Goal: Obtain resource: Download file/media

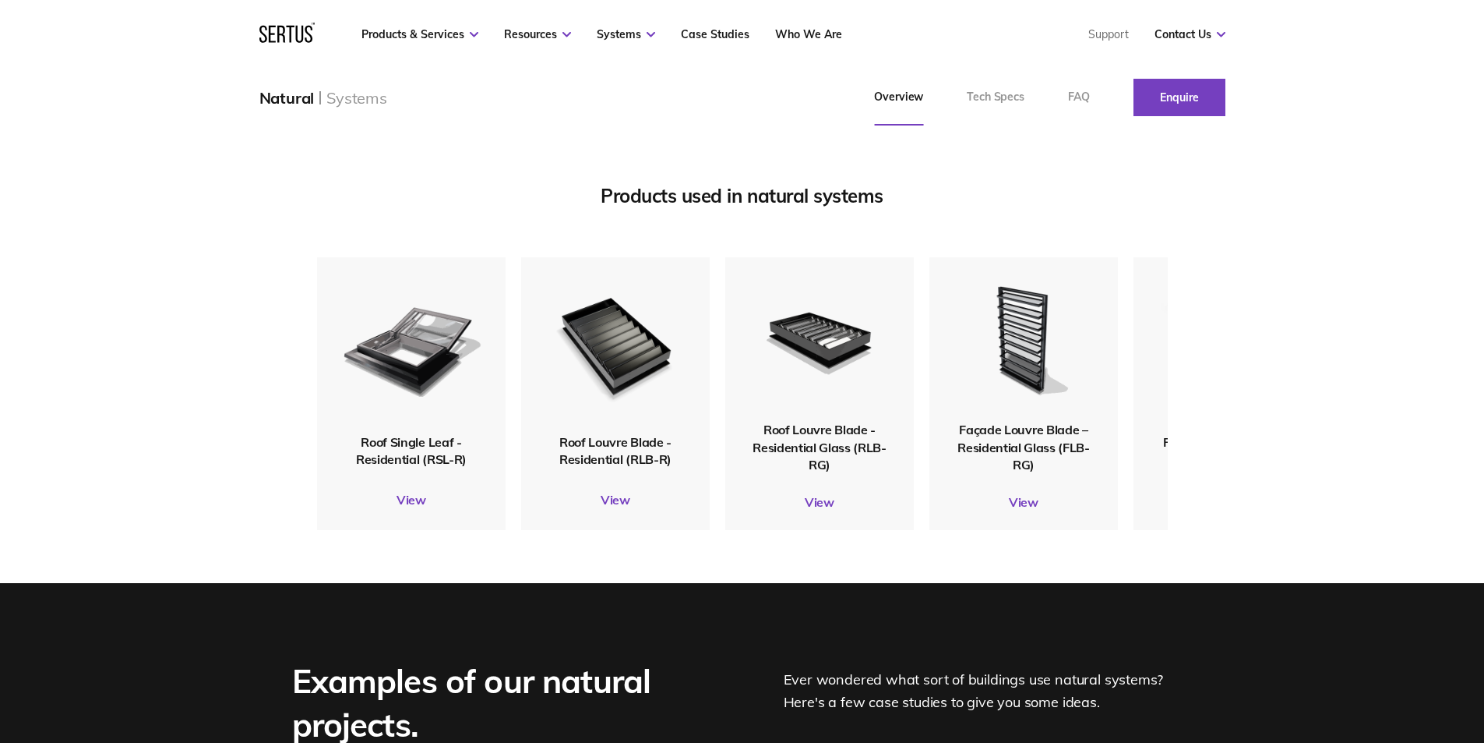
scroll to position [1948, 0]
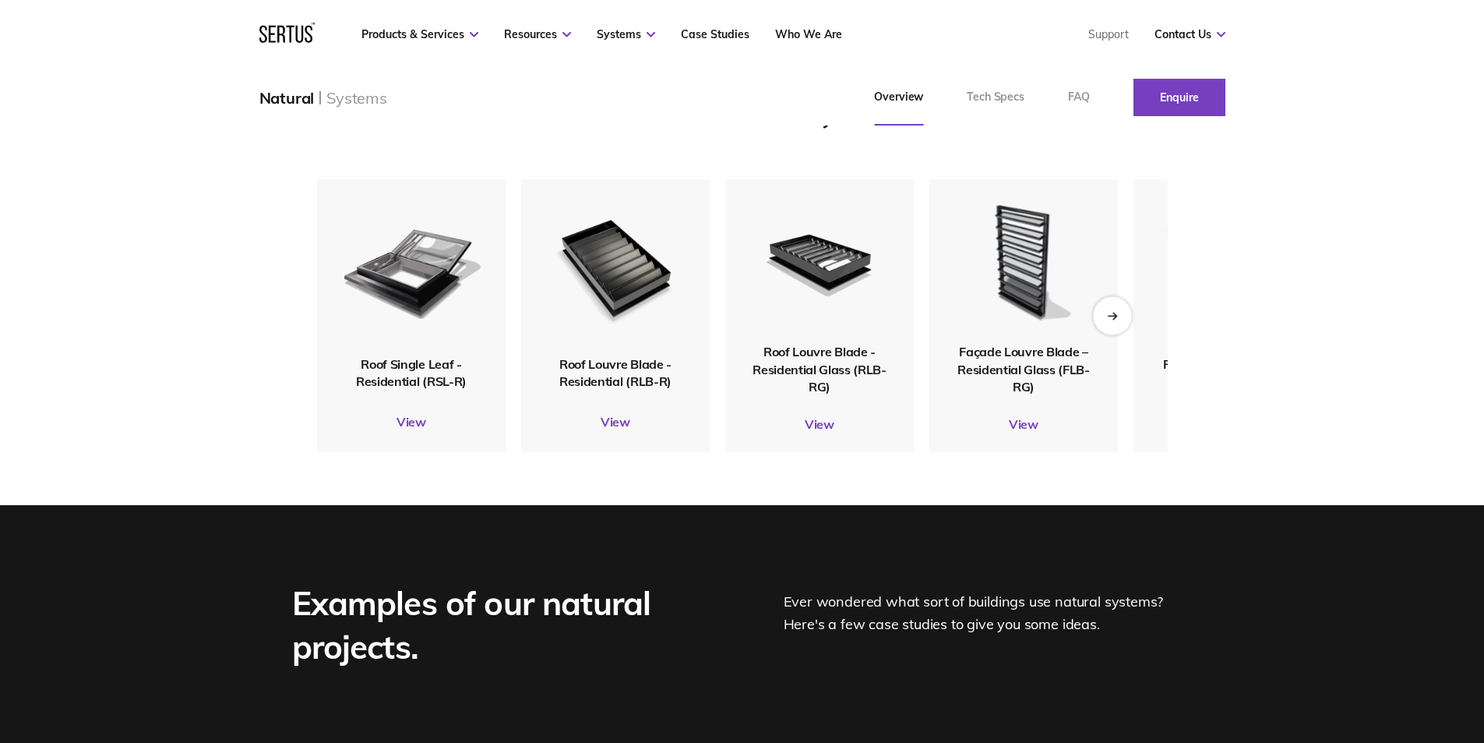
click at [1117, 319] on icon "Next slide" at bounding box center [1112, 315] width 10 height 9
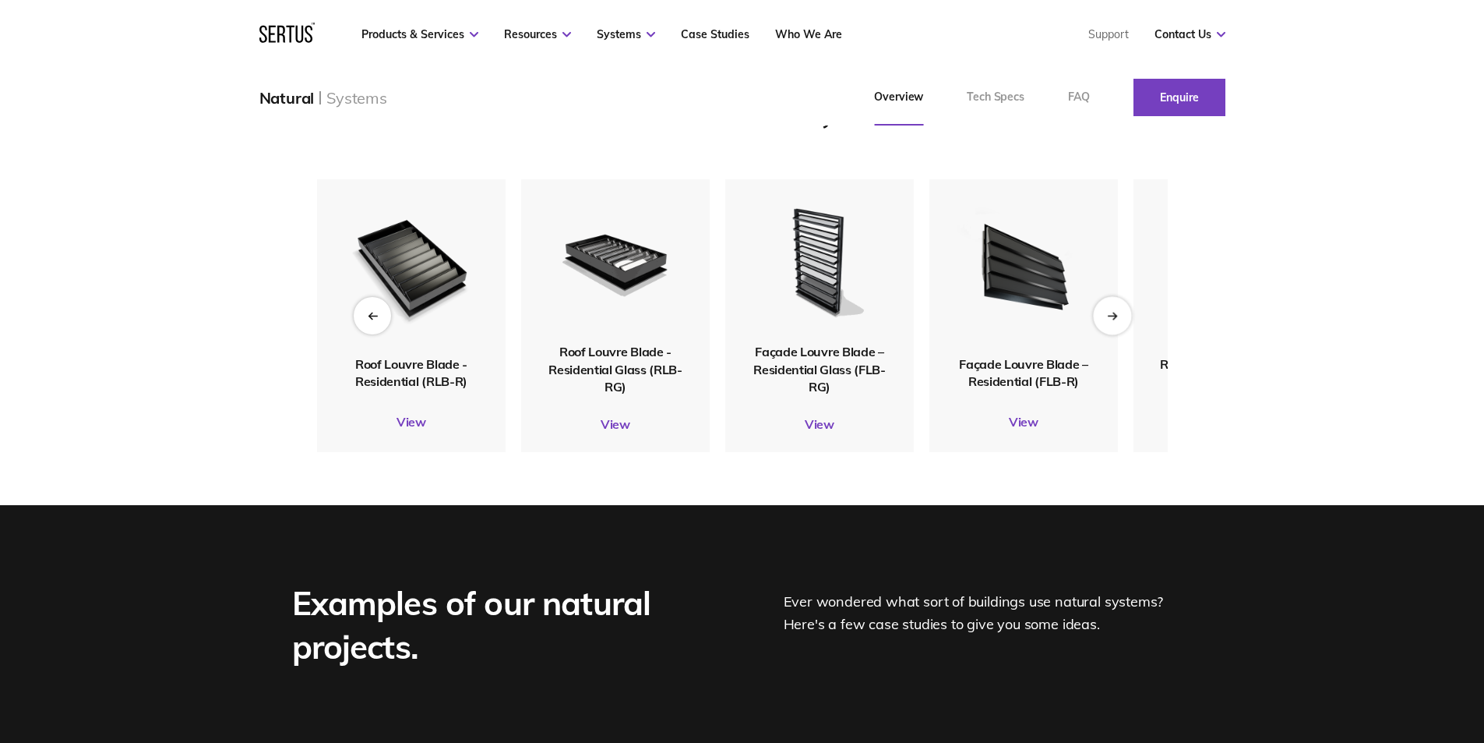
click at [1117, 319] on icon "Next slide" at bounding box center [1112, 315] width 10 height 9
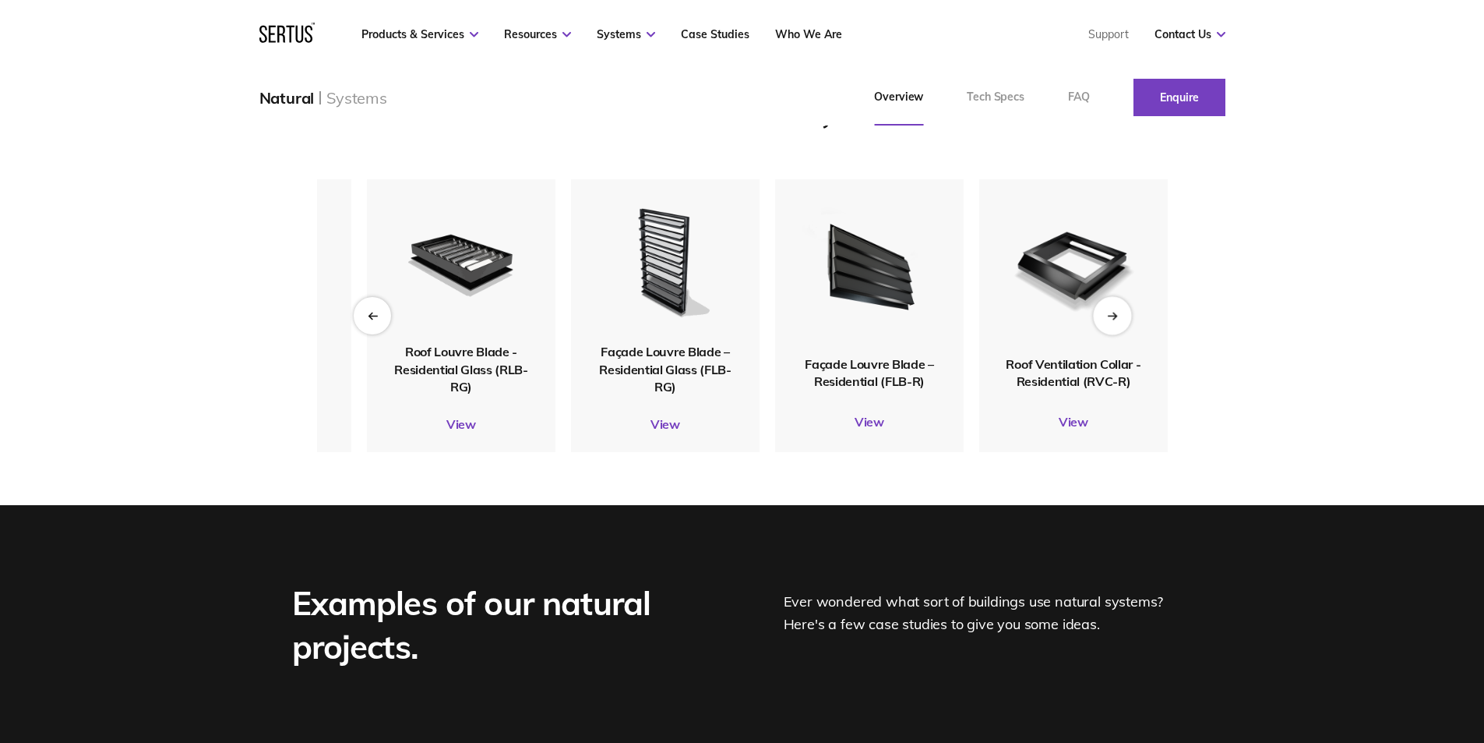
click at [1117, 319] on icon "Next slide" at bounding box center [1112, 315] width 10 height 9
click at [658, 340] on img at bounding box center [665, 260] width 143 height 157
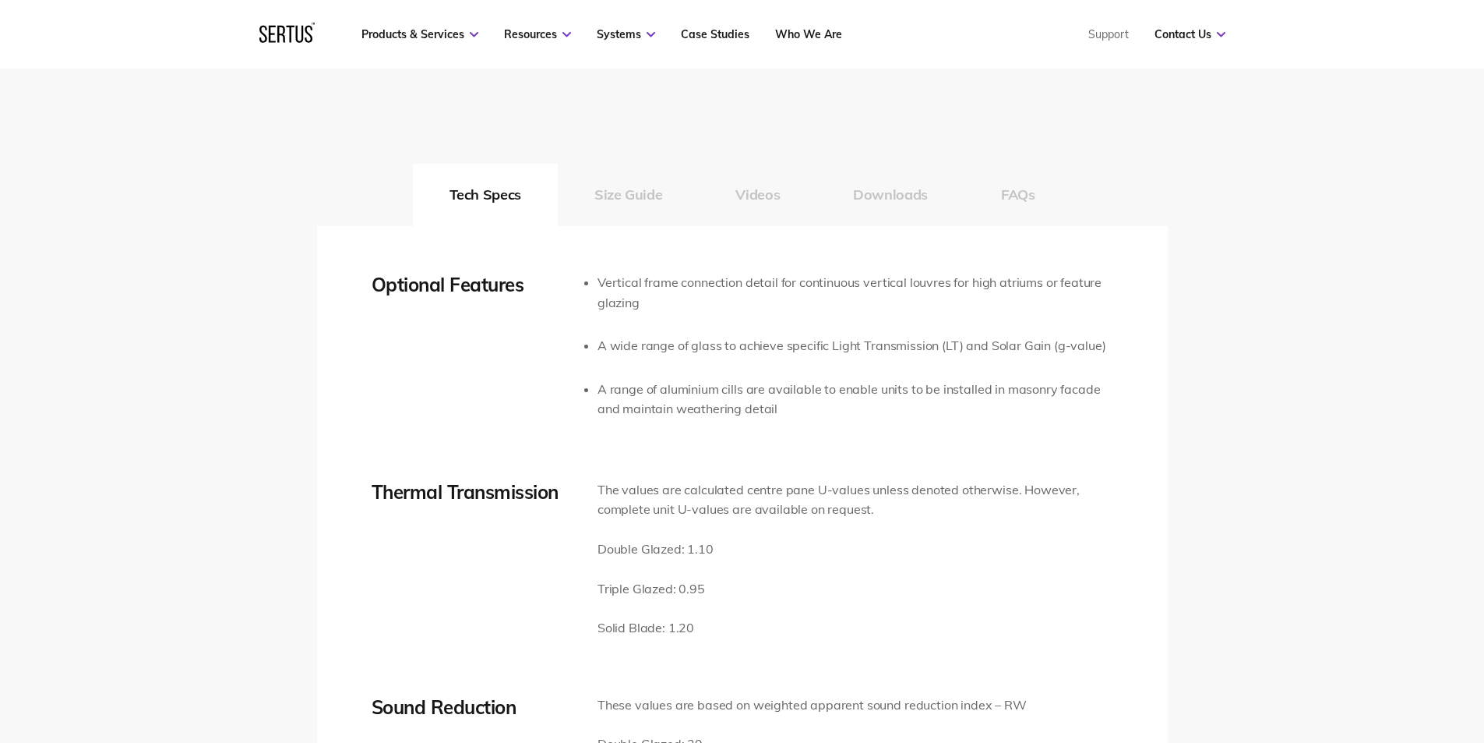
scroll to position [2494, 0]
click at [613, 192] on button "Size Guide" at bounding box center [628, 192] width 141 height 62
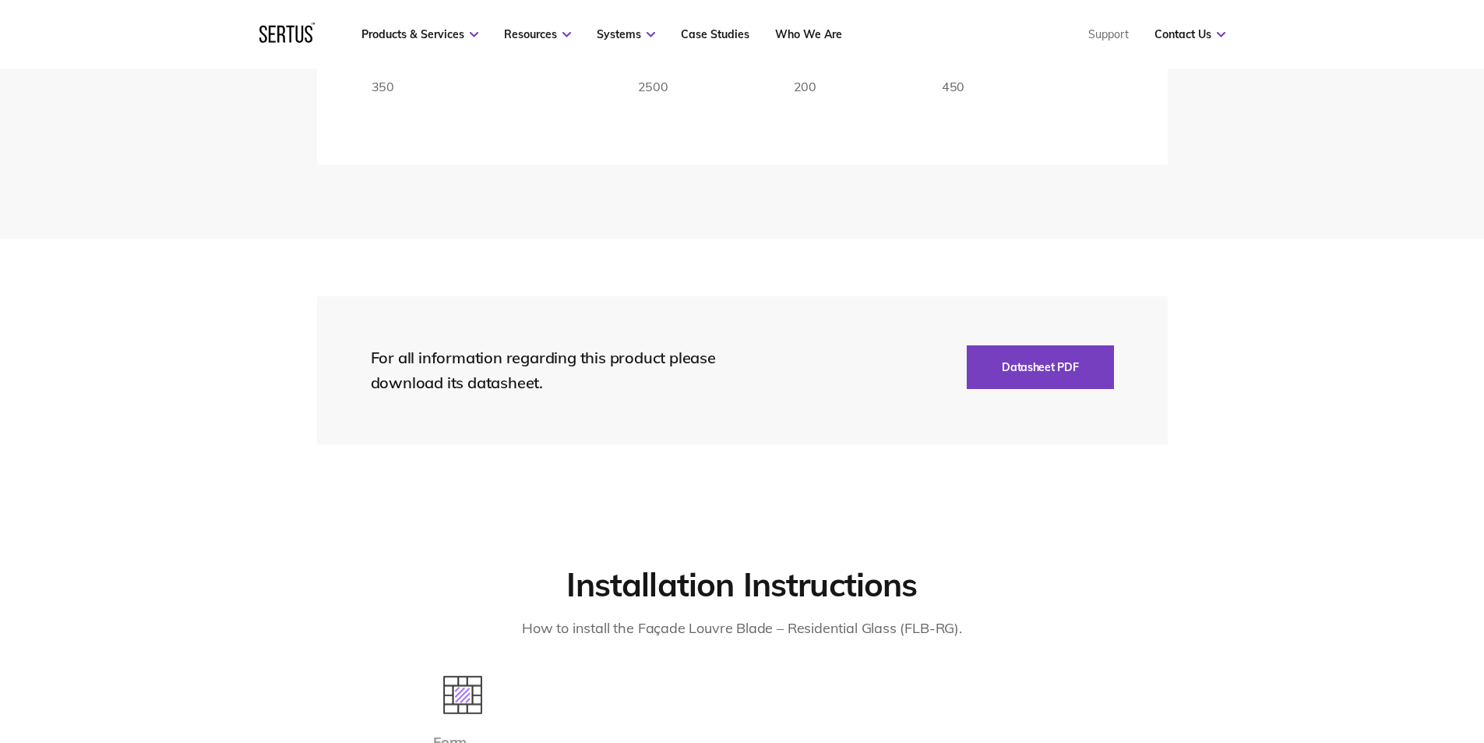
scroll to position [2883, 0]
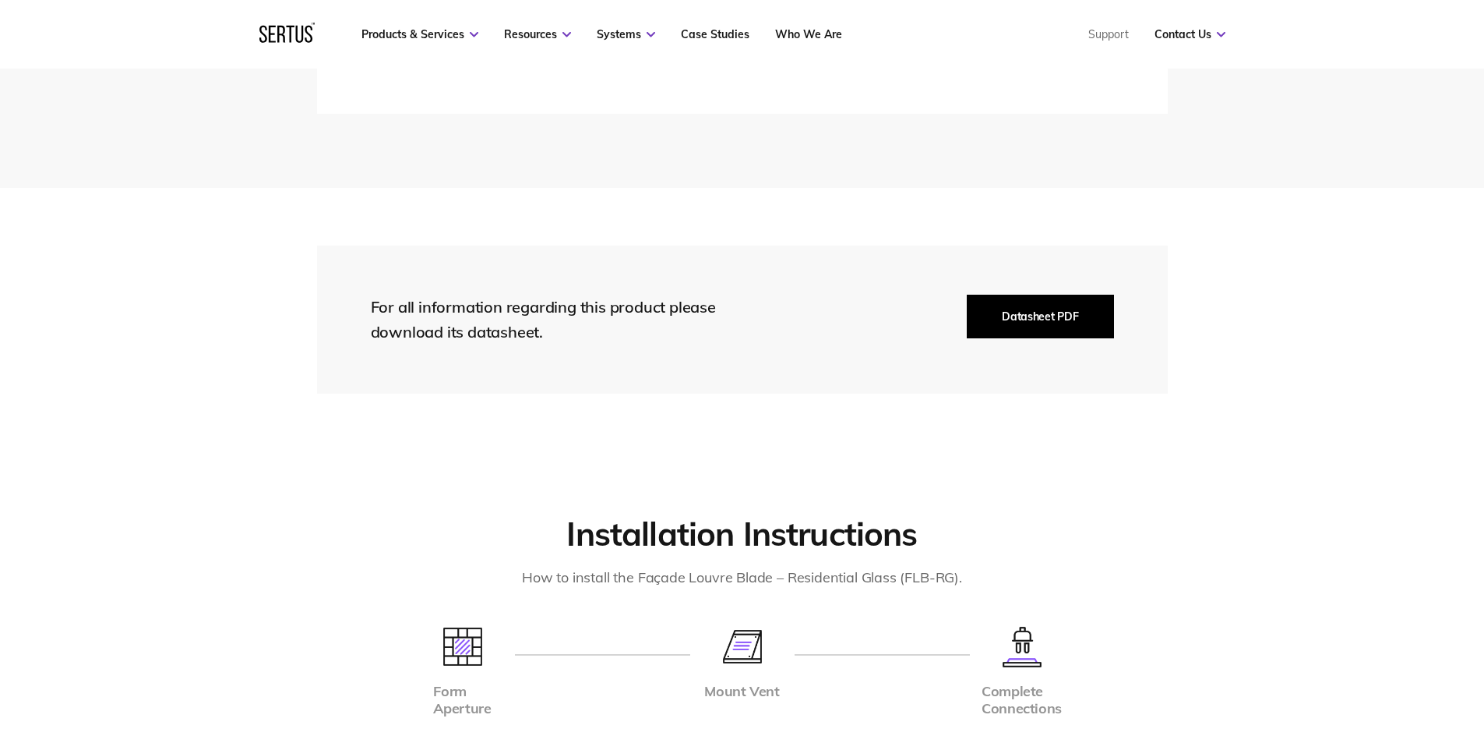
click at [1089, 310] on button "Datasheet PDF" at bounding box center [1040, 317] width 146 height 44
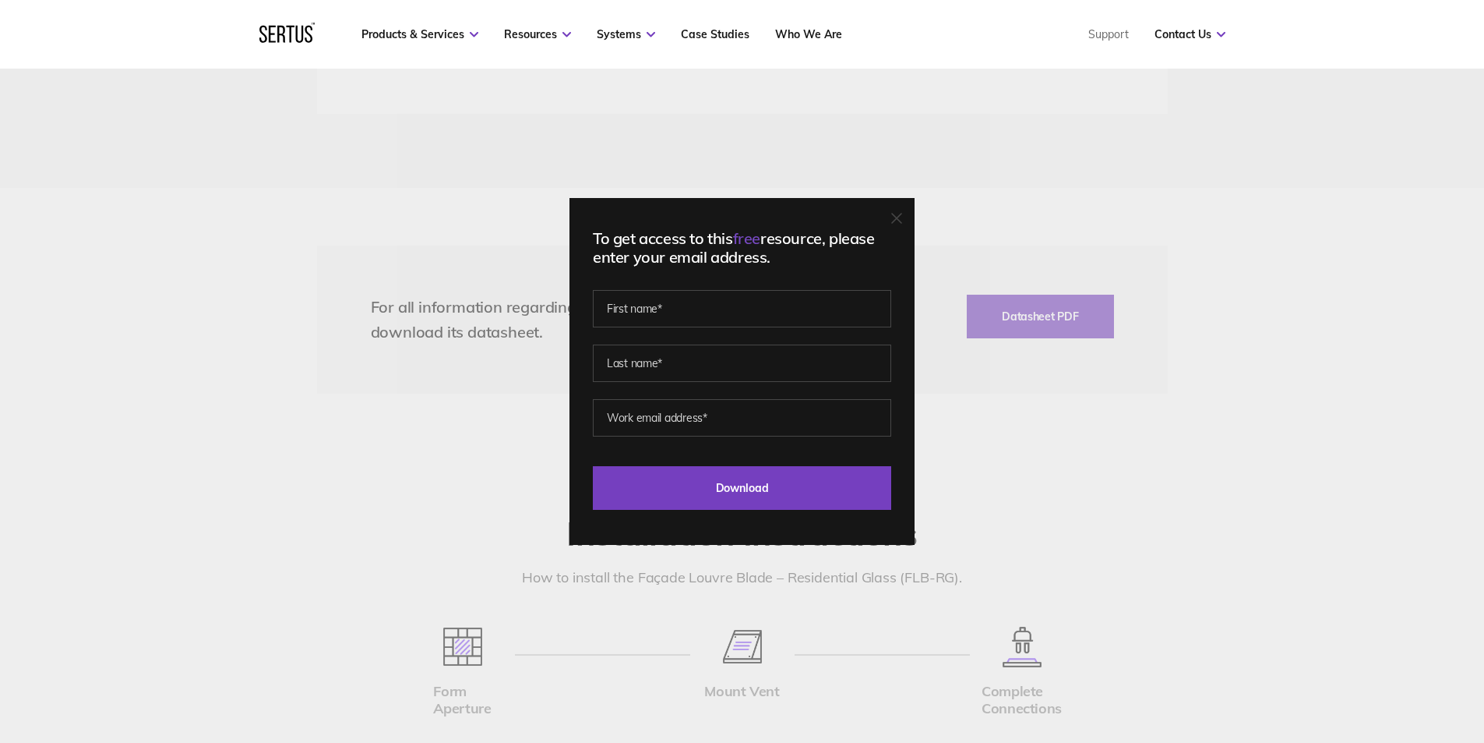
click at [902, 217] on icon at bounding box center [896, 218] width 9 height 9
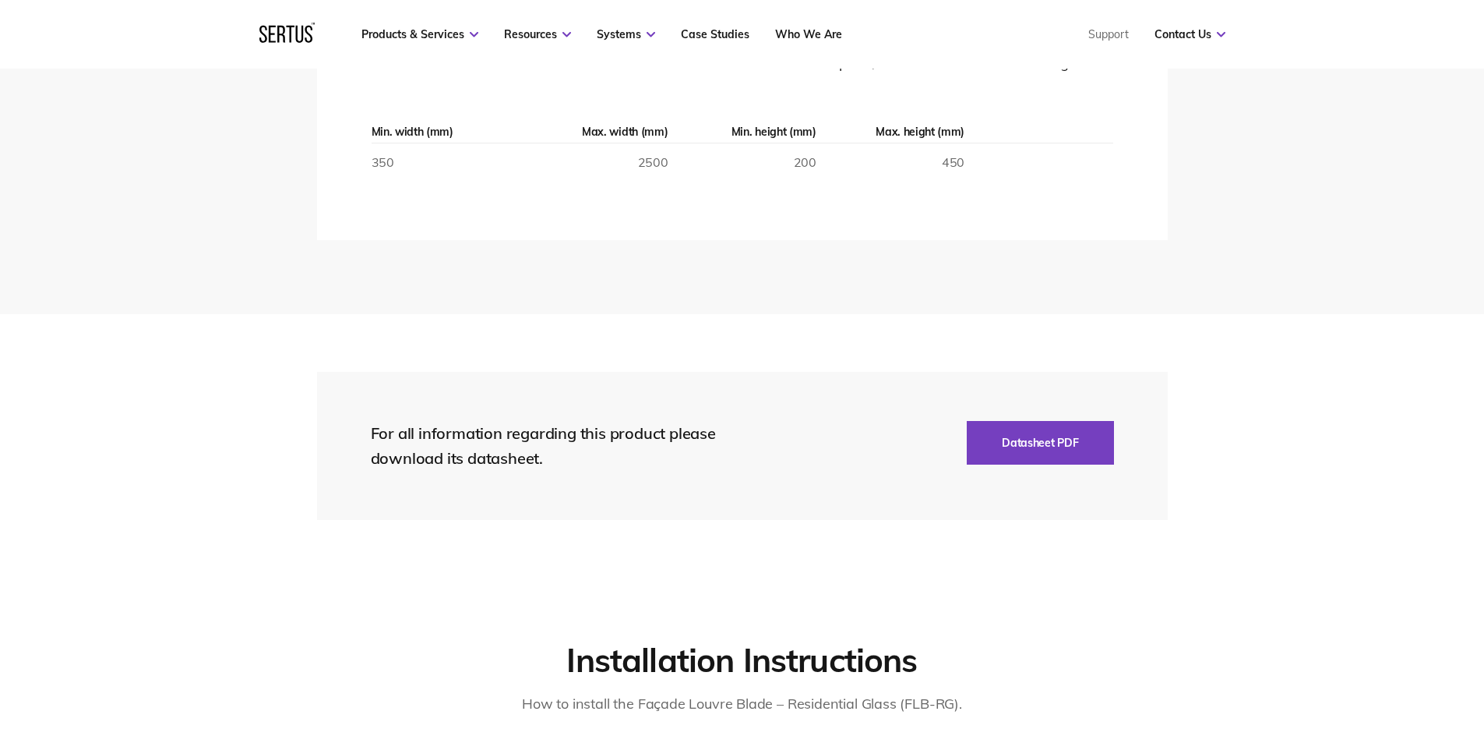
scroll to position [2494, 0]
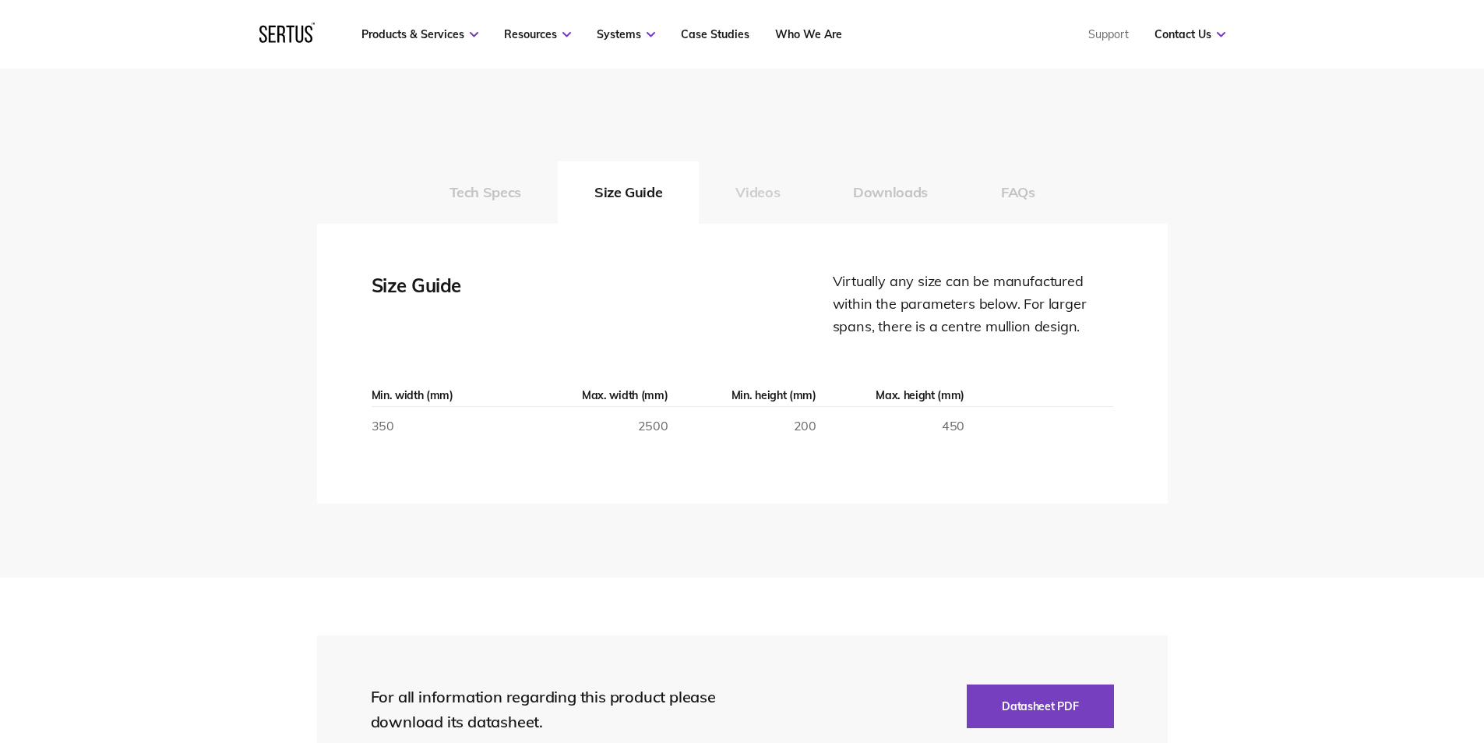
click at [768, 196] on button "Videos" at bounding box center [758, 192] width 118 height 62
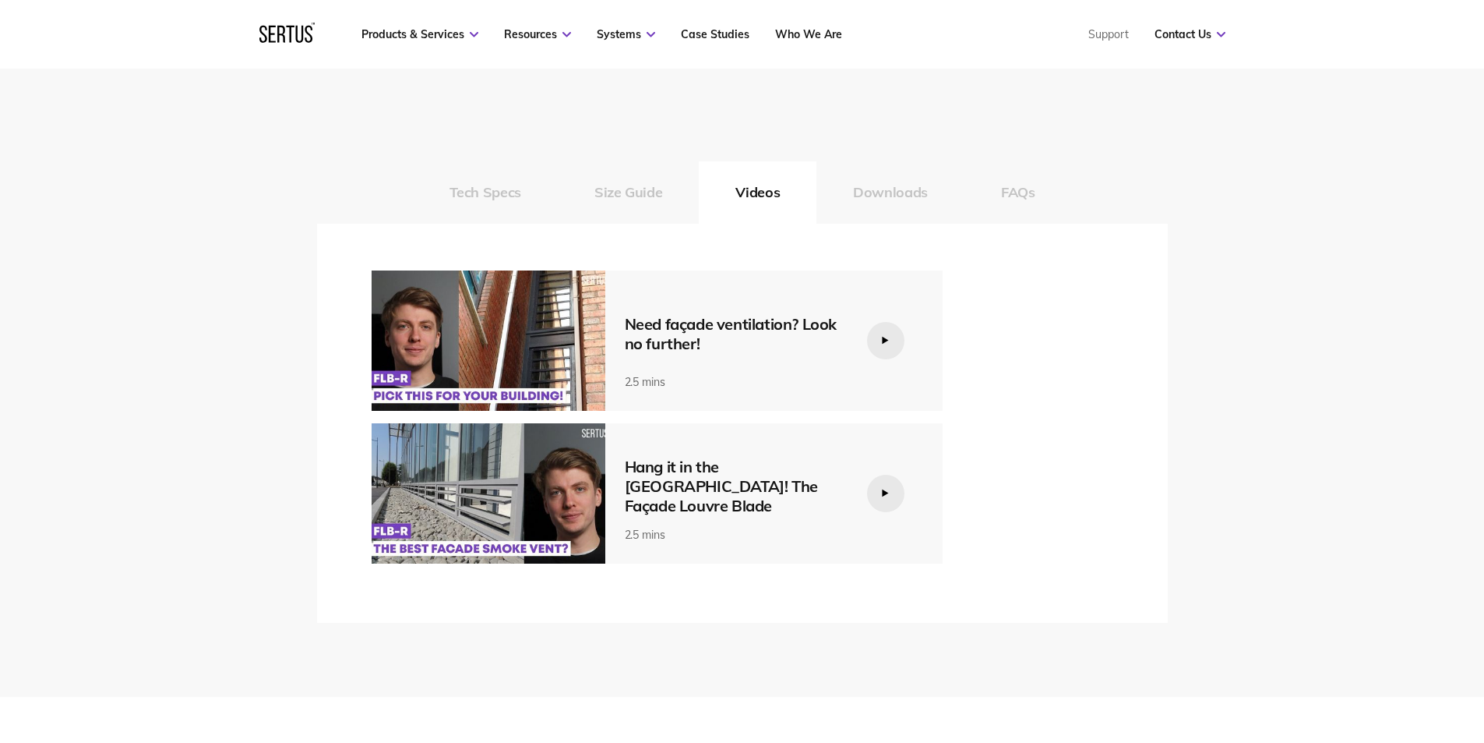
click at [886, 486] on div at bounding box center [885, 493] width 37 height 37
click at [692, 485] on div "Hang it in the [GEOGRAPHIC_DATA]! The Façade Louvre Blade" at bounding box center [734, 486] width 218 height 58
click at [716, 465] on div "Hang it in the [GEOGRAPHIC_DATA]! The Façade Louvre Blade 2.5 mins" at bounding box center [734, 493] width 218 height 97
click at [882, 339] on icon at bounding box center [885, 340] width 9 height 9
click at [886, 338] on icon at bounding box center [885, 340] width 9 height 9
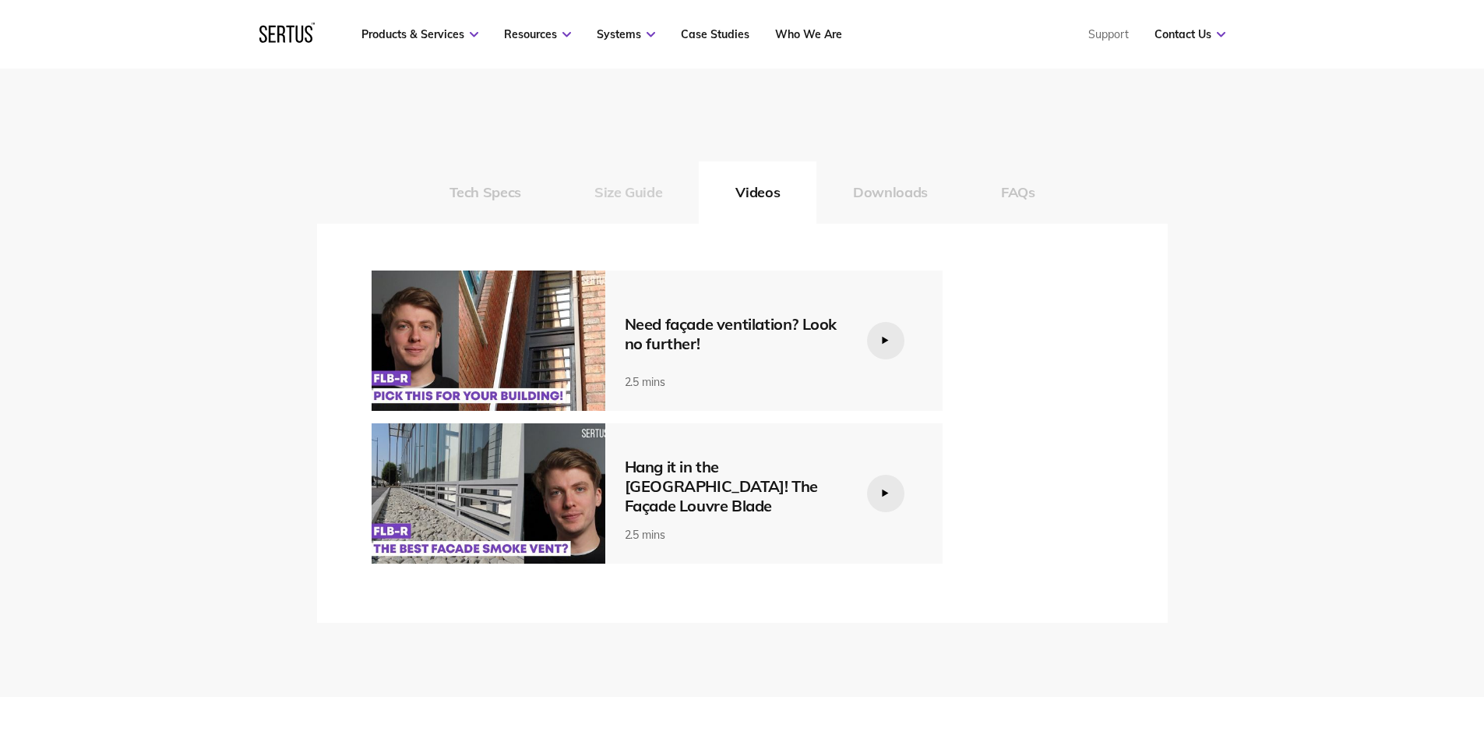
click at [641, 194] on button "Size Guide" at bounding box center [628, 192] width 141 height 62
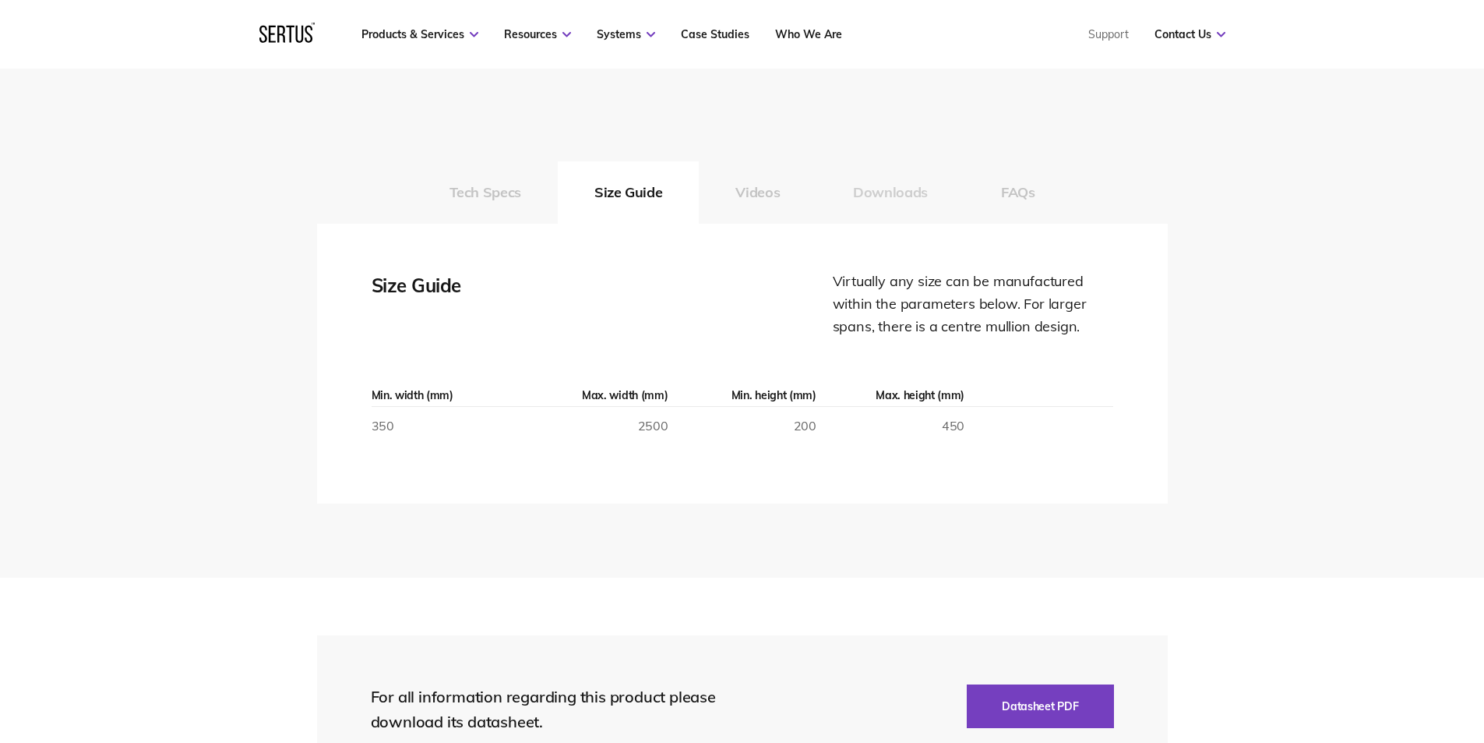
click at [913, 187] on button "Downloads" at bounding box center [891, 192] width 148 height 62
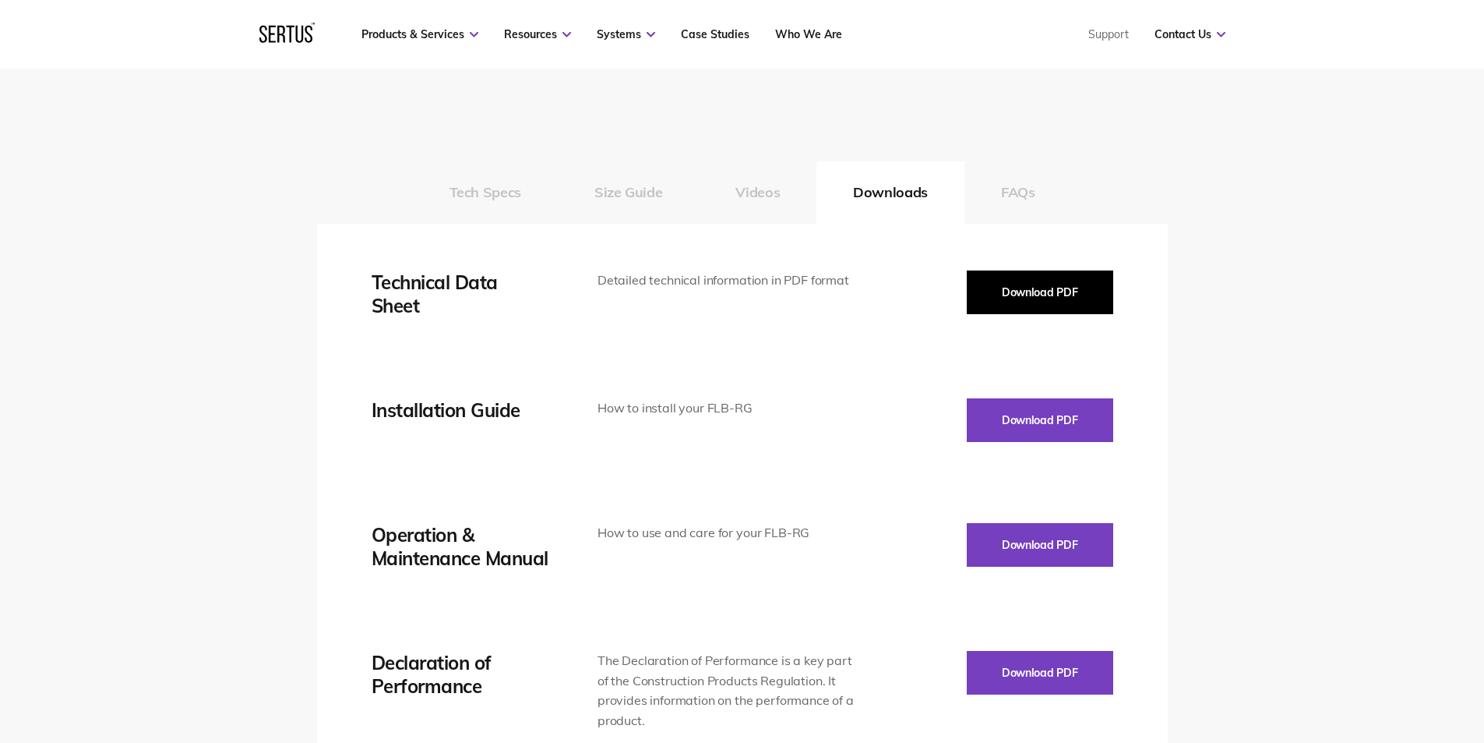
click at [1039, 286] on button "Download PDF" at bounding box center [1040, 292] width 146 height 44
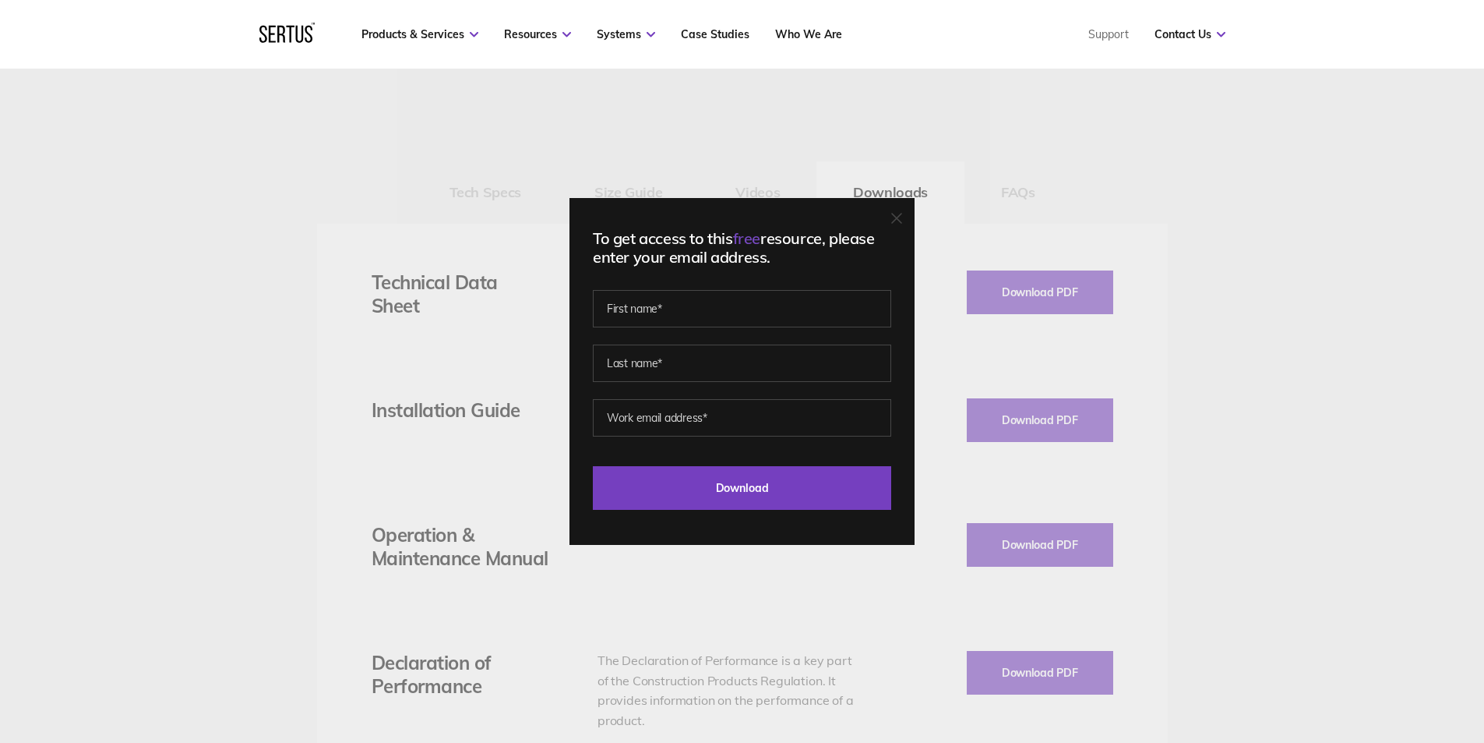
click at [699, 286] on div "To get access to this free resource, please enter your email address. Last Down…" at bounding box center [742, 371] width 345 height 347
click at [698, 301] on input "text" at bounding box center [742, 308] width 298 height 37
type input "[EMAIL_ADDRESS][DOMAIN_NAME]"
drag, startPoint x: 719, startPoint y: 311, endPoint x: 597, endPoint y: 310, distance: 122.3
click at [597, 310] on div "To get access to this free resource, please enter your email address. [EMAIL_AD…" at bounding box center [742, 371] width 345 height 347
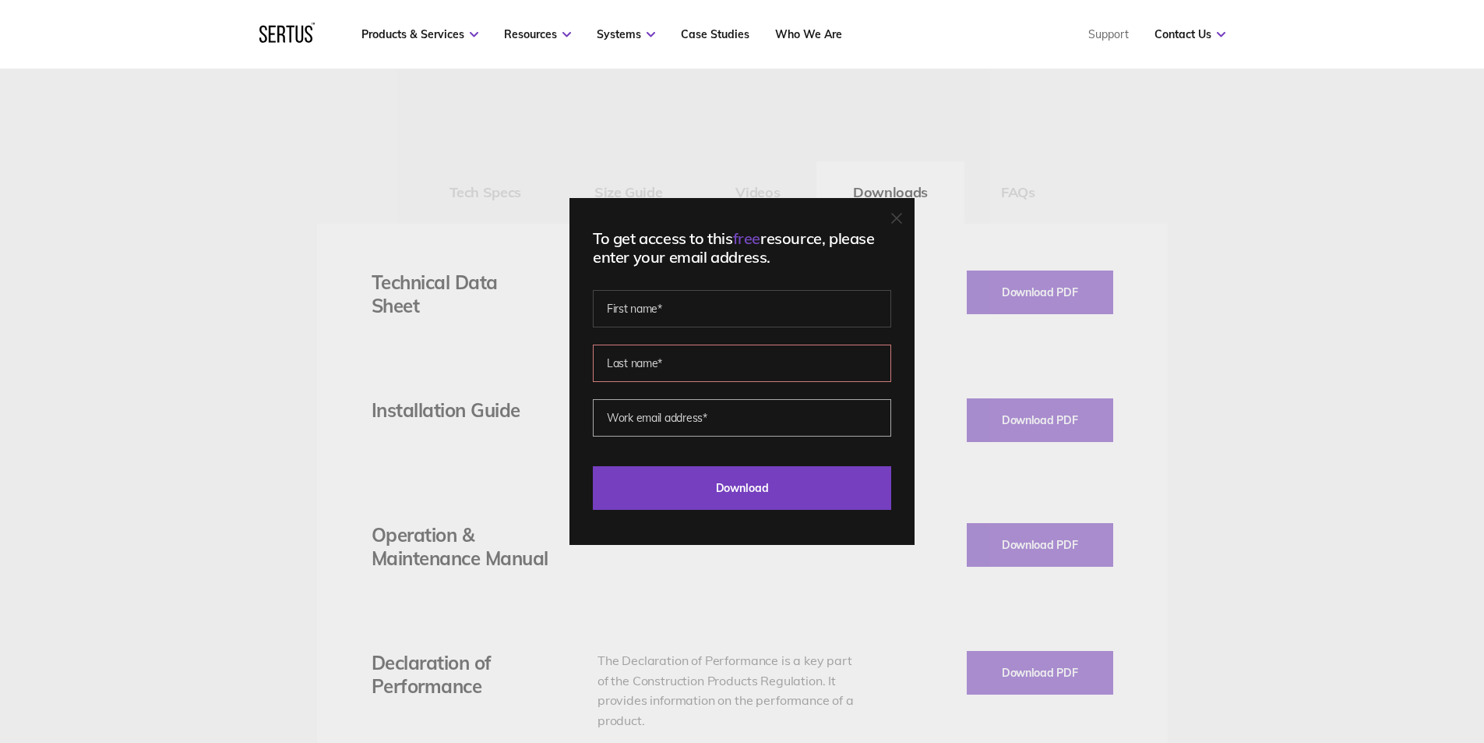
click at [654, 418] on input "email" at bounding box center [742, 417] width 298 height 37
paste input "[EMAIL_ADDRESS][DOMAIN_NAME]"
type input "[EMAIL_ADDRESS][DOMAIN_NAME]"
click at [689, 318] on input "text" at bounding box center [742, 308] width 298 height 37
type input "[PERSON_NAME]"
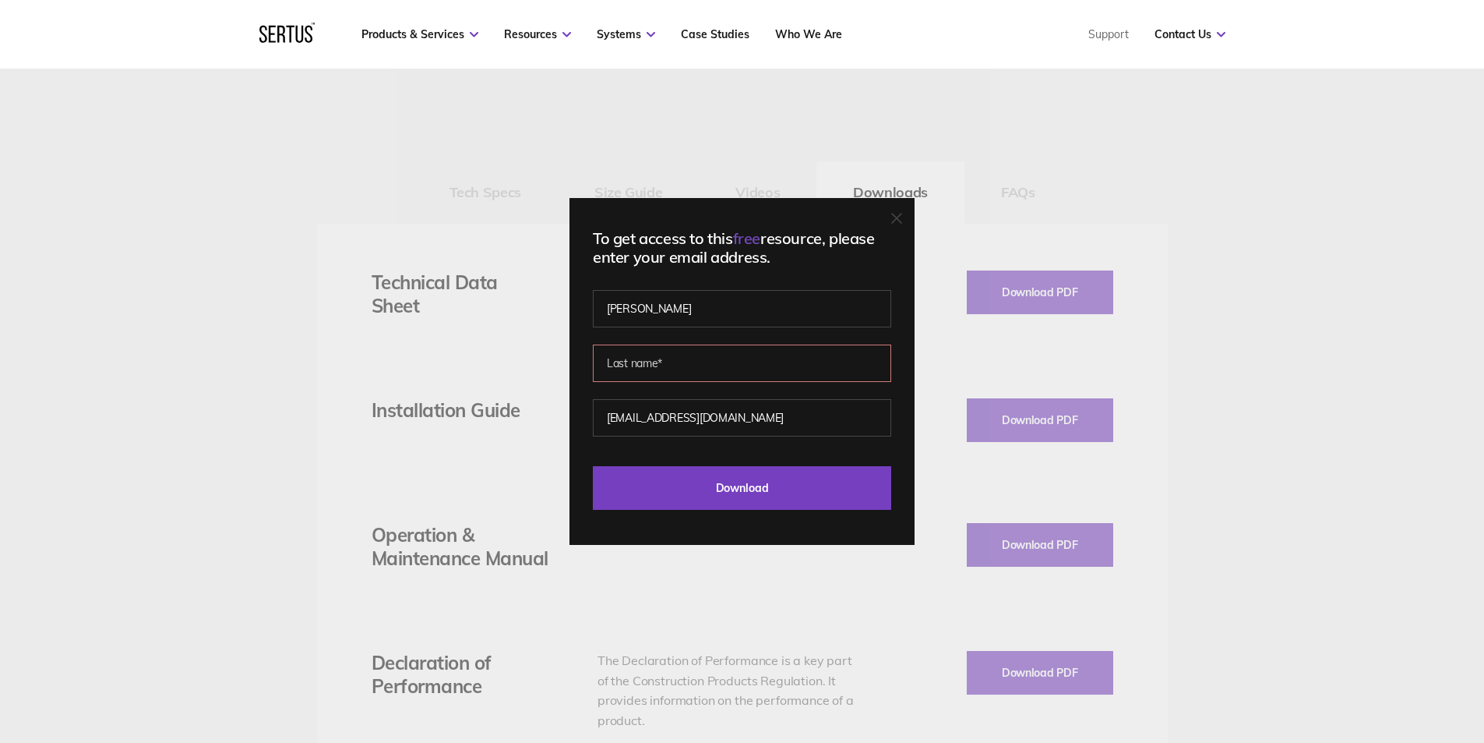
click at [666, 360] on input "text" at bounding box center [742, 362] width 298 height 37
type input "Swindells"
click at [724, 488] on input "Download" at bounding box center [742, 488] width 298 height 44
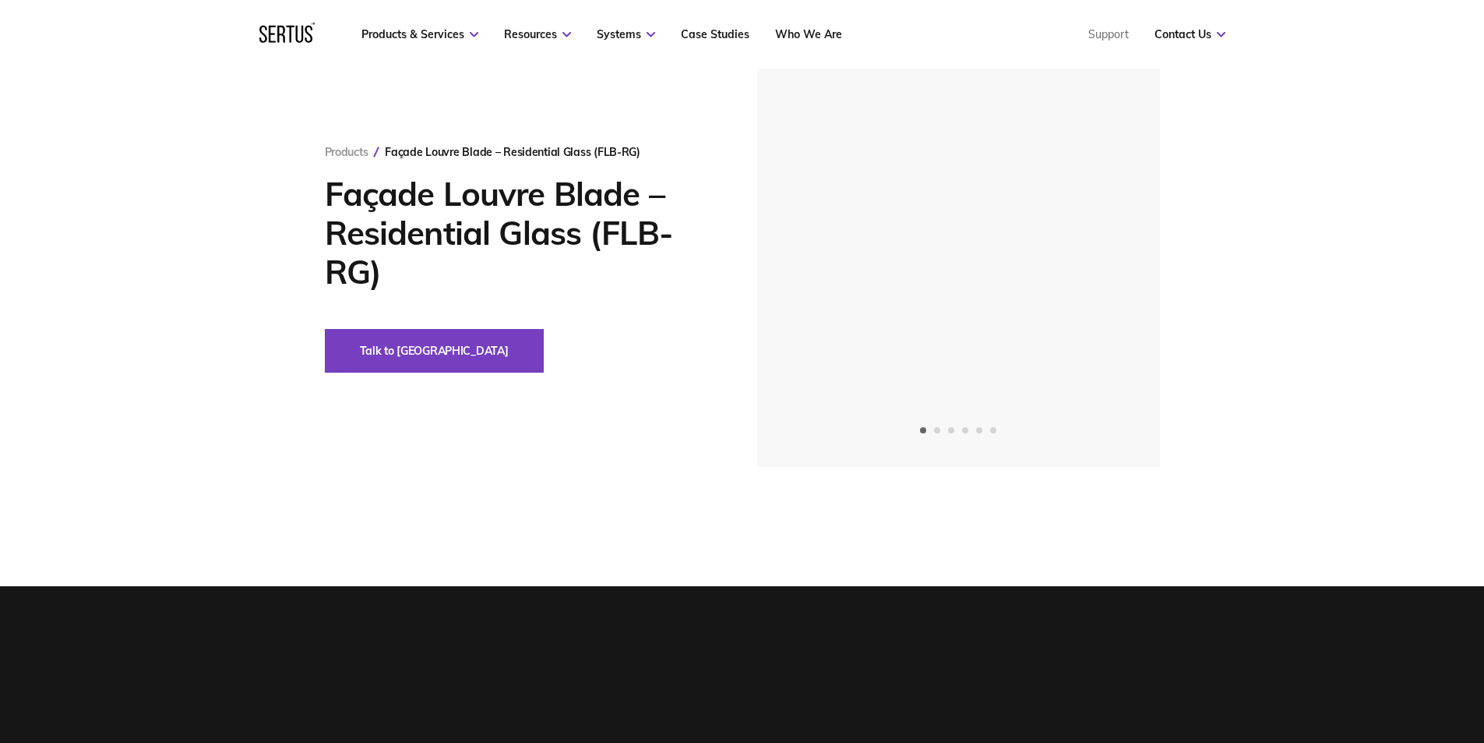
scroll to position [0, 0]
